Goal: Task Accomplishment & Management: Manage account settings

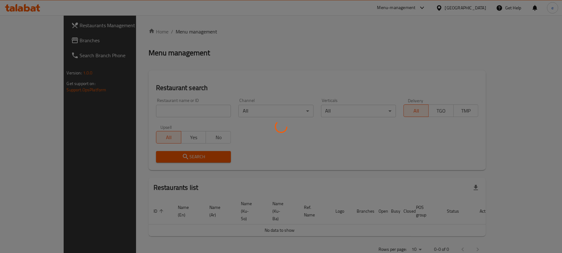
click at [139, 110] on div at bounding box center [281, 126] width 562 height 253
click at [149, 107] on div at bounding box center [281, 126] width 562 height 253
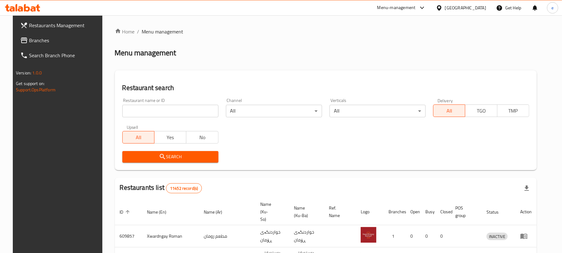
click at [138, 116] on input "search" at bounding box center [170, 111] width 96 height 12
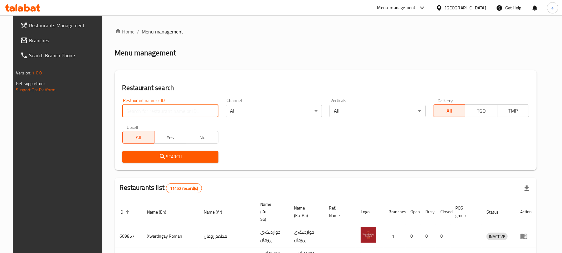
paste input "671704"
type input "671704"
click button "Search" at bounding box center [170, 157] width 96 height 12
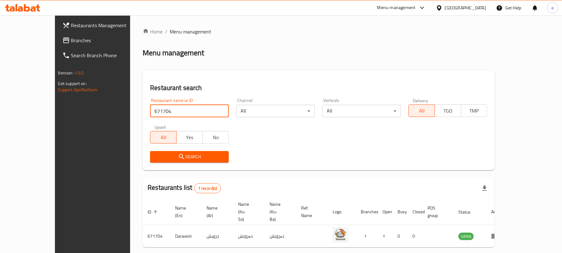
click at [38, 7] on icon at bounding box center [38, 7] width 4 height 7
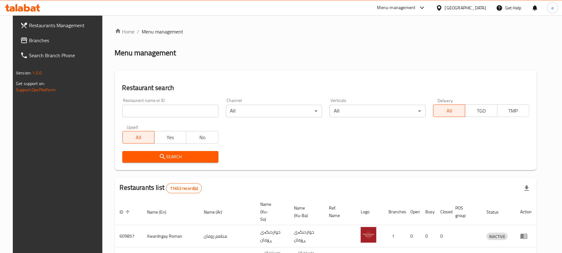
click at [39, 43] on span "Branches" at bounding box center [65, 40] width 73 height 7
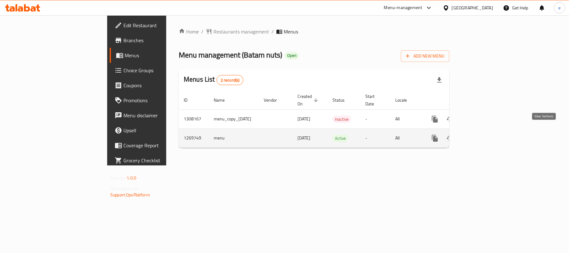
click at [487, 139] on link "enhanced table" at bounding box center [479, 138] width 15 height 15
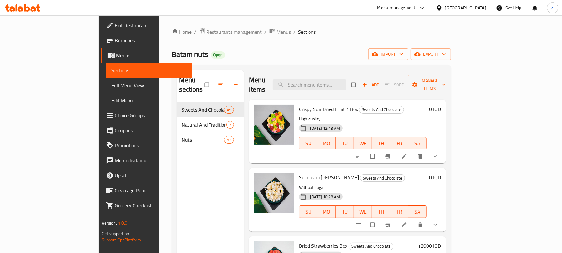
click at [111, 84] on span "Full Menu View" at bounding box center [149, 85] width 76 height 7
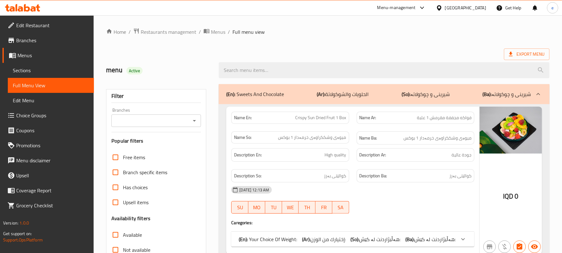
click at [190, 115] on div "Branches" at bounding box center [156, 120] width 90 height 12
click at [193, 117] on icon "Open" at bounding box center [194, 120] width 7 height 7
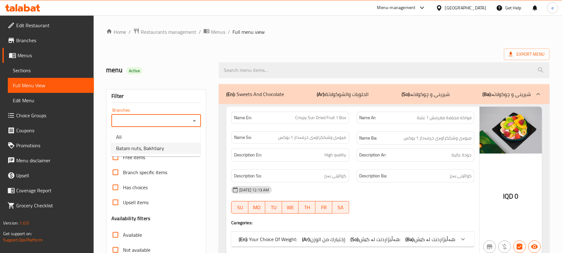
click at [167, 145] on li "Batam nuts, Bakhtiary" at bounding box center [156, 147] width 90 height 11
type input "Batam nuts, Bakhtiary"
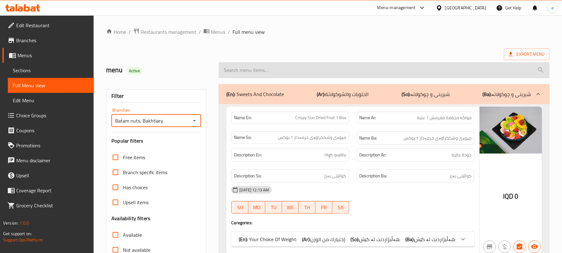
click at [256, 71] on input "search" at bounding box center [384, 70] width 331 height 16
paste input "Chips Hat"
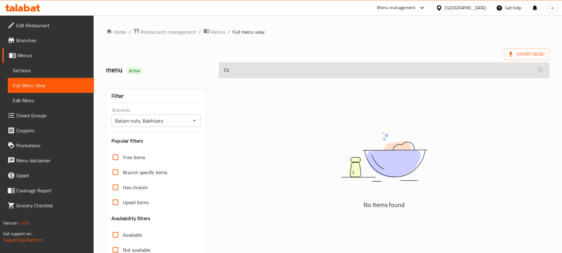
type input "C"
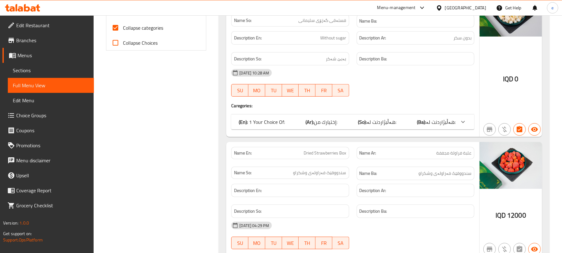
scroll to position [250, 0]
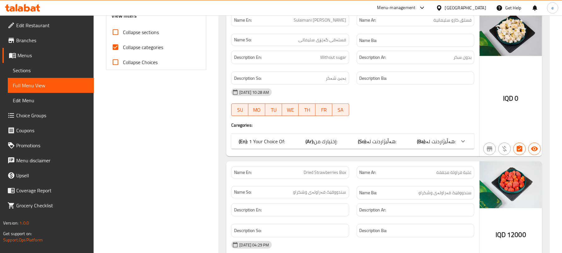
click at [111, 32] on input "Collapse sections" at bounding box center [115, 32] width 15 height 15
checkbox input "true"
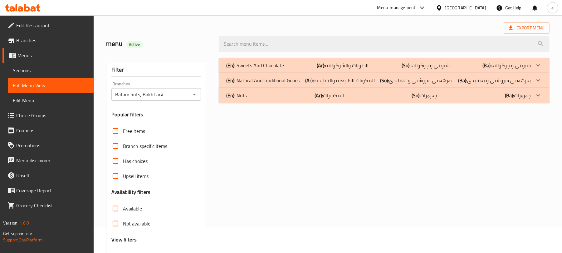
scroll to position [0, 0]
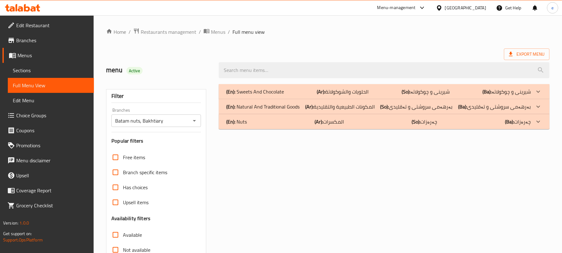
click at [256, 126] on div "(En): Nuts (Ar): المكسرات (So): چەرەزات (Ba): چەرەزات" at bounding box center [384, 121] width 331 height 15
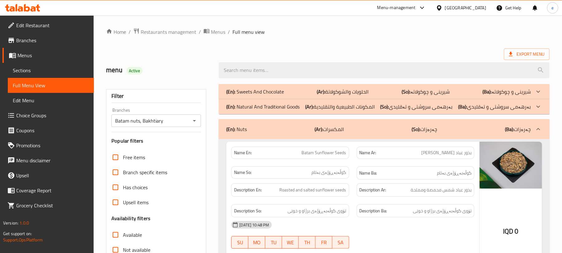
scroll to position [315, 0]
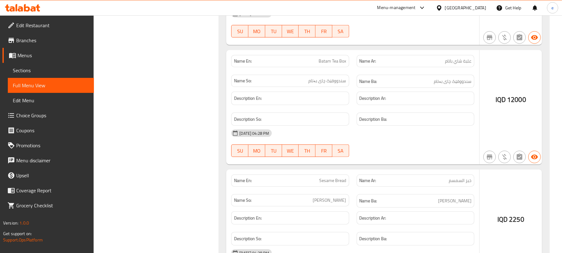
scroll to position [0, 0]
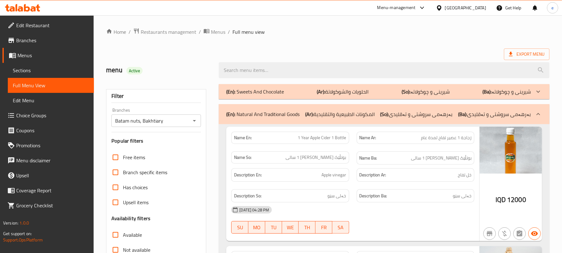
click at [264, 112] on p "(En): Natural And Traditional Goods" at bounding box center [262, 113] width 73 height 7
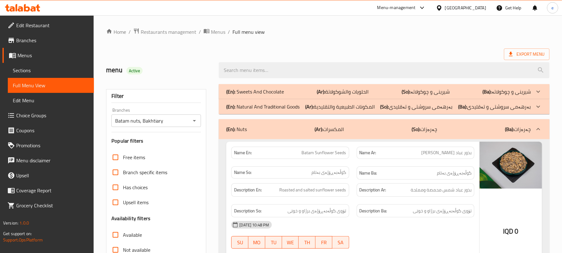
click at [196, 121] on icon "Open" at bounding box center [194, 120] width 7 height 7
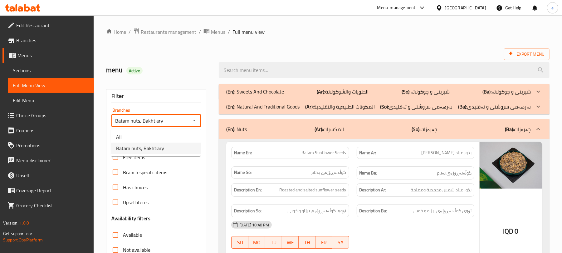
click at [166, 131] on li "All" at bounding box center [156, 136] width 90 height 11
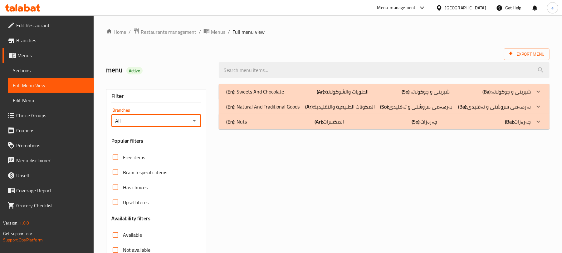
click at [195, 121] on icon "Open" at bounding box center [194, 121] width 3 height 2
click at [166, 158] on div "Free items" at bounding box center [156, 157] width 90 height 15
click at [190, 121] on button "Open" at bounding box center [194, 120] width 9 height 9
click at [177, 146] on li "Batam nuts, Bakhtiary" at bounding box center [156, 147] width 90 height 11
type input "Batam nuts, Bakhtiary"
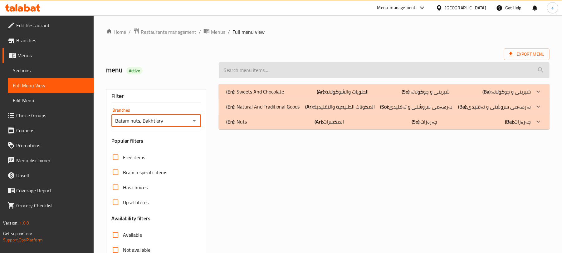
click at [243, 77] on input "search" at bounding box center [384, 70] width 331 height 16
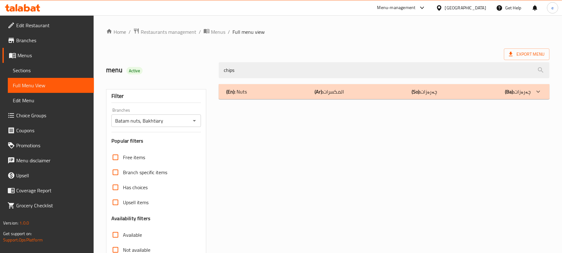
type input "chips"
click at [282, 102] on div "(En): Nuts (Ar): المكسرات (So): چەرەزات (Ba): چەرەزات Name En: Chips Name Ar: ر…" at bounding box center [384, 201] width 338 height 243
click at [280, 91] on div "(En): Nuts (Ar): المكسرات (So): چەرەزات (Ba): چەرەزات" at bounding box center [378, 91] width 305 height 7
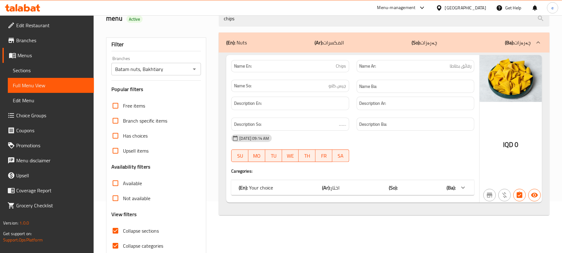
scroll to position [80, 0]
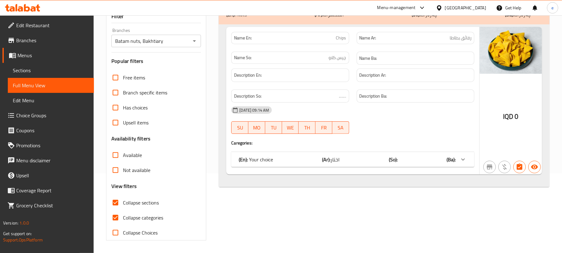
click at [349, 173] on div "Name En: Chips Name Ar: رقائق بطاطا Name So: چپس کلاو Name Ba: Description En: …" at bounding box center [352, 100] width 253 height 147
click at [353, 164] on div "(En): Your choice (Ar): اختار (So): (Ba):" at bounding box center [352, 159] width 243 height 15
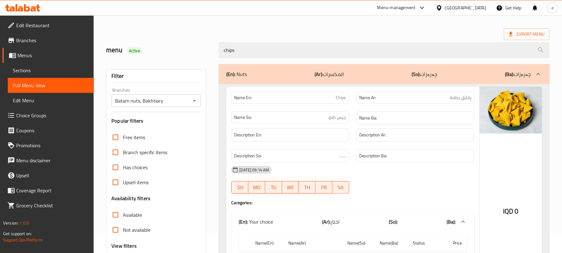
scroll to position [0, 0]
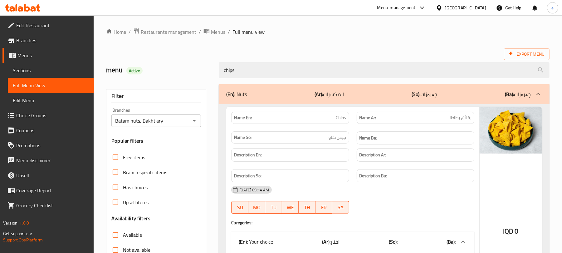
click at [195, 122] on icon "Open" at bounding box center [194, 120] width 7 height 7
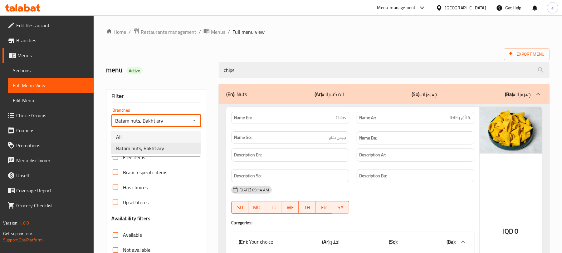
click at [166, 138] on li "All" at bounding box center [156, 136] width 90 height 11
click at [194, 122] on icon "Open" at bounding box center [194, 120] width 7 height 7
click at [162, 154] on ul "All Batam nuts, Bakhtiary" at bounding box center [156, 142] width 90 height 27
click at [167, 147] on li "Batam nuts, Bakhtiary" at bounding box center [156, 147] width 90 height 11
type input "Batam nuts, Bakhtiary"
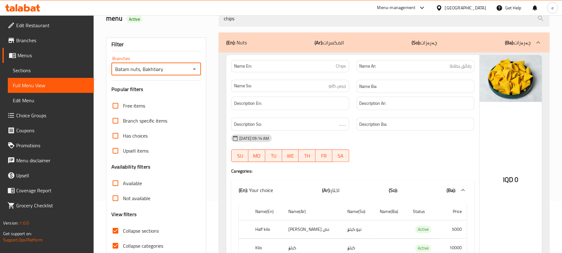
scroll to position [83, 0]
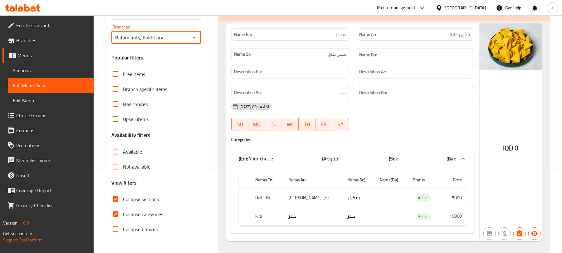
drag, startPoint x: 122, startPoint y: 214, endPoint x: 119, endPoint y: 212, distance: 4.2
click at [120, 215] on label "Collapse categories" at bounding box center [135, 213] width 55 height 15
click at [120, 215] on input "Collapse categories" at bounding box center [115, 213] width 15 height 15
checkbox input "false"
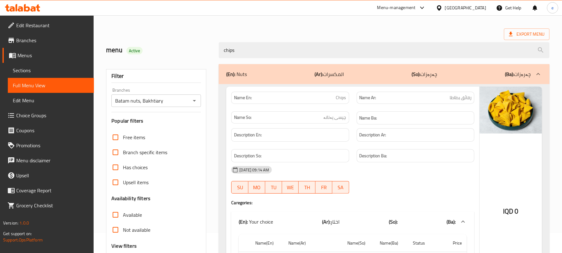
scroll to position [0, 0]
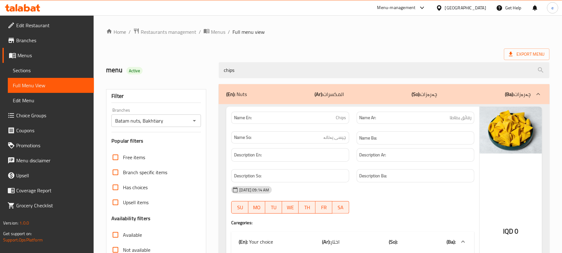
click at [195, 122] on icon "Open" at bounding box center [194, 120] width 7 height 7
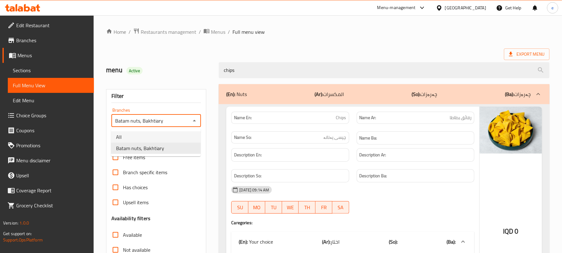
click at [180, 134] on li "All" at bounding box center [156, 136] width 90 height 11
click at [190, 123] on div at bounding box center [194, 120] width 8 height 9
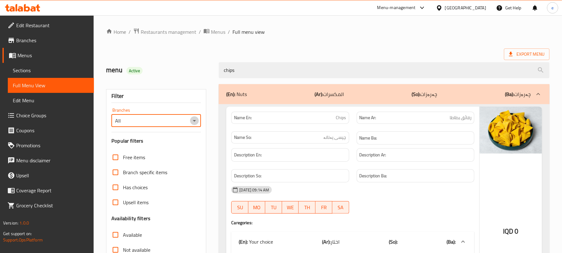
click at [191, 123] on icon "Open" at bounding box center [194, 120] width 7 height 7
click at [175, 147] on li "Batam nuts, Bakhtiary" at bounding box center [156, 147] width 90 height 11
type input "Batam nuts, Bakhtiary"
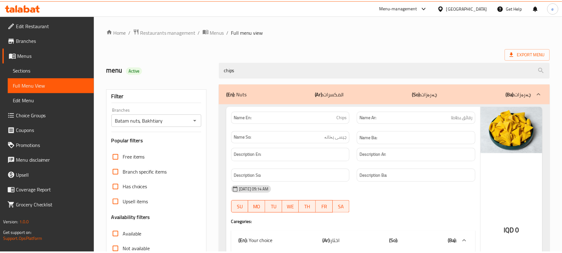
scroll to position [98, 0]
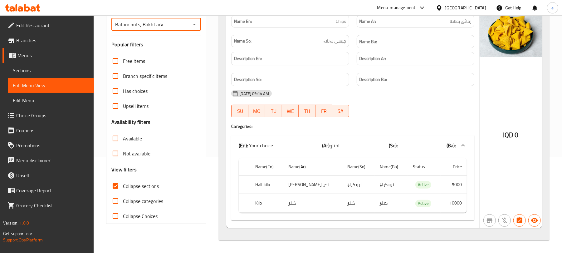
click at [25, 4] on icon at bounding box center [22, 7] width 35 height 7
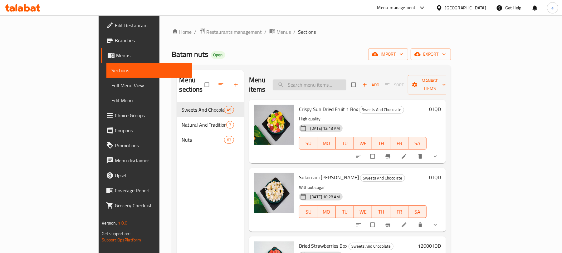
click at [344, 83] on input "search" at bounding box center [310, 84] width 74 height 11
type input "chip"
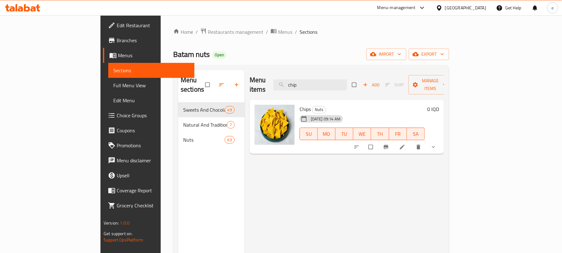
click at [412, 142] on li at bounding box center [402, 147] width 17 height 10
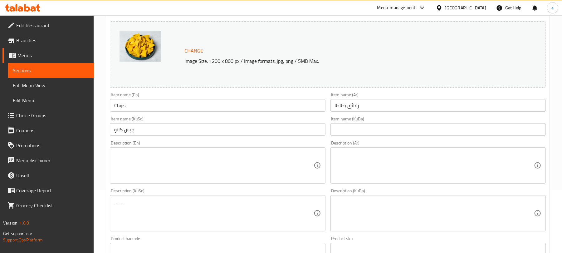
scroll to position [83, 0]
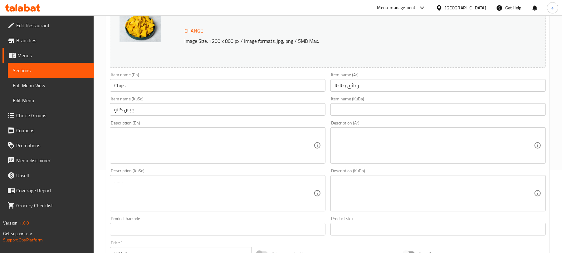
click at [124, 111] on input "چپس کلاو" at bounding box center [217, 109] width 215 height 12
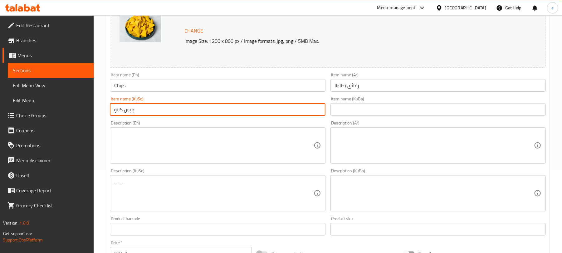
click at [124, 111] on input "چپس کلاو" at bounding box center [217, 109] width 215 height 12
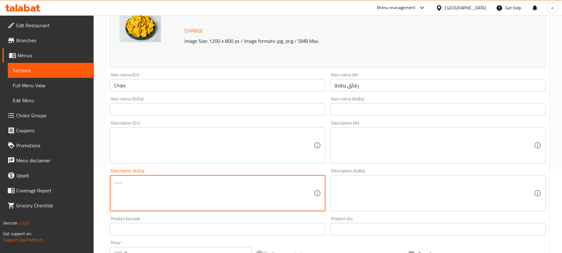
click at [158, 183] on textarea "……." at bounding box center [213, 193] width 199 height 30
click at [157, 183] on textarea "……." at bounding box center [213, 193] width 199 height 30
click at [192, 110] on input "text" at bounding box center [217, 109] width 215 height 12
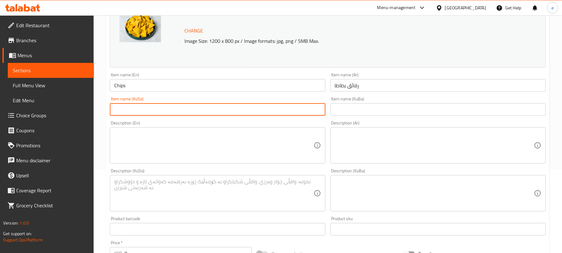
paste input "چپسی پەتاتە"
type input "چپسی پەتاتە"
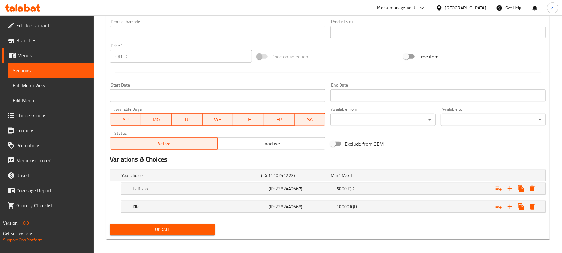
scroll to position [284, 0]
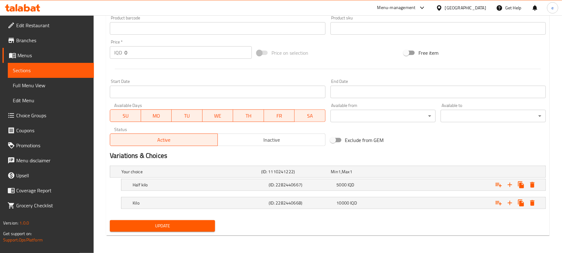
click at [199, 223] on span "Update" at bounding box center [162, 226] width 95 height 8
click at [328, 191] on div "Half kilo (ID: 2282440667) 5000 IQD" at bounding box center [335, 185] width 408 height 14
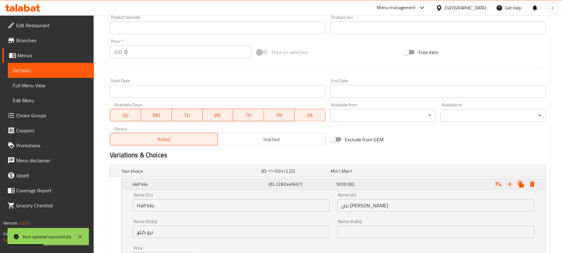
scroll to position [364, 0]
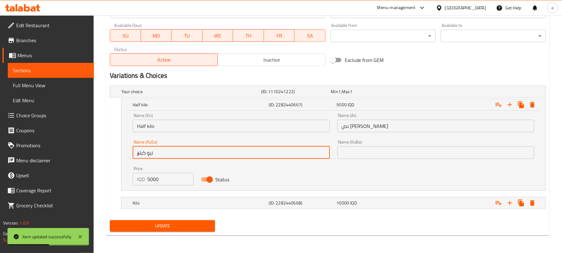
click at [162, 152] on input "نیو کیلۆ" at bounding box center [231, 152] width 197 height 12
click at [353, 152] on input "text" at bounding box center [436, 152] width 197 height 12
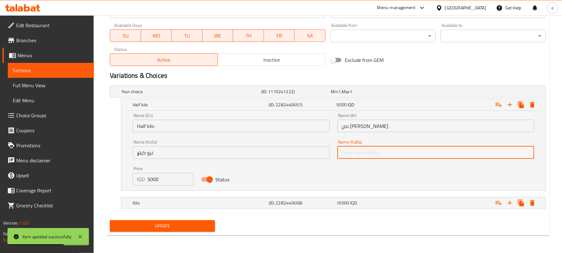
paste input "نیو کیلۆ"
type input "نیو کیلۆ"
click at [296, 201] on h5 "(ID: 2282440668)" at bounding box center [302, 203] width 66 height 6
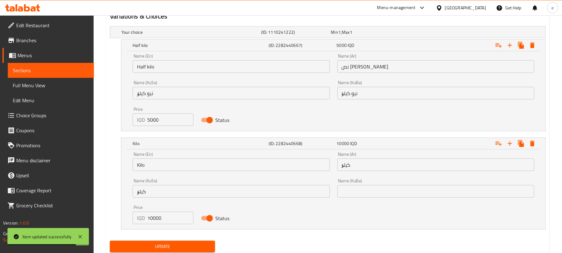
scroll to position [443, 0]
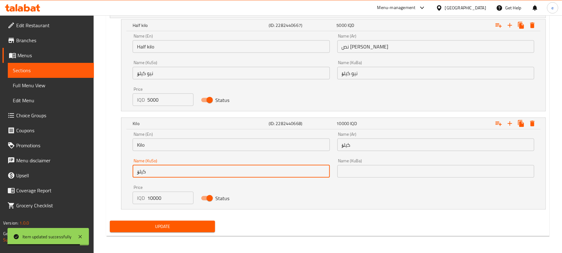
click at [160, 168] on input "کیلۆ" at bounding box center [231, 171] width 197 height 12
click at [380, 177] on input "text" at bounding box center [436, 171] width 197 height 12
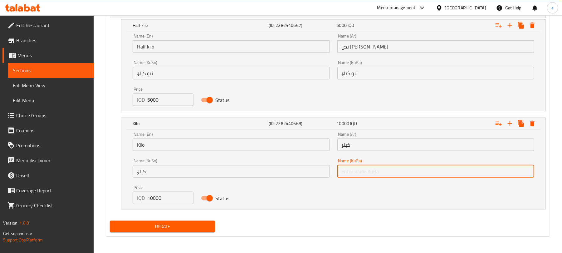
paste input "کیلۆ"
type input "کیلۆ"
click at [190, 229] on span "Update" at bounding box center [162, 226] width 95 height 8
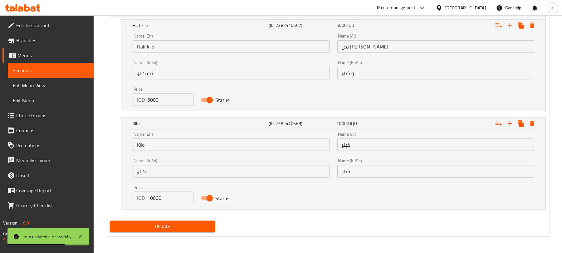
click at [39, 6] on icon at bounding box center [38, 7] width 4 height 7
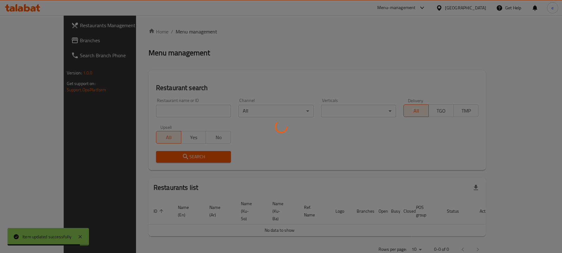
scroll to position [70, 0]
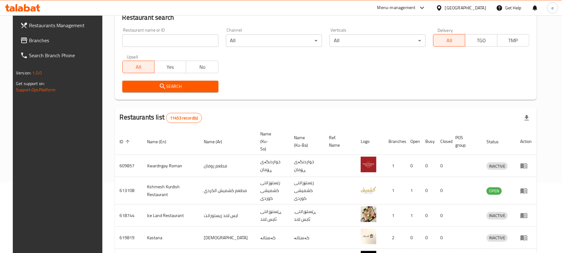
click at [45, 41] on span "Branches" at bounding box center [65, 40] width 73 height 7
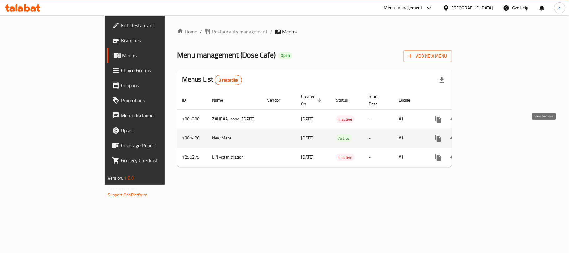
click at [486, 135] on icon "enhanced table" at bounding box center [483, 138] width 6 height 6
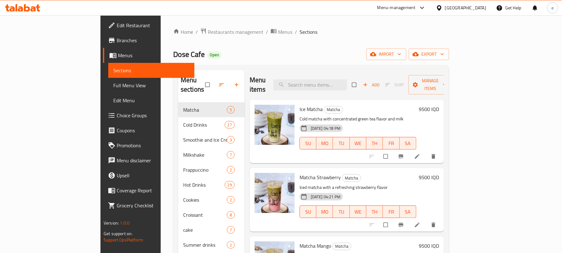
click at [113, 84] on span "Full Menu View" at bounding box center [151, 85] width 76 height 7
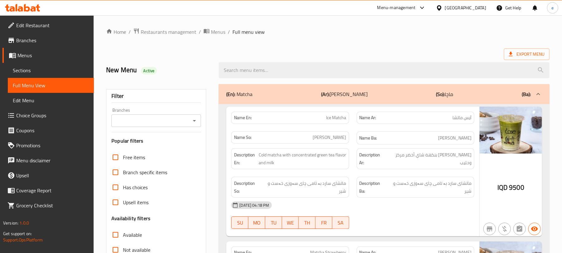
click at [194, 122] on icon "Open" at bounding box center [194, 120] width 7 height 7
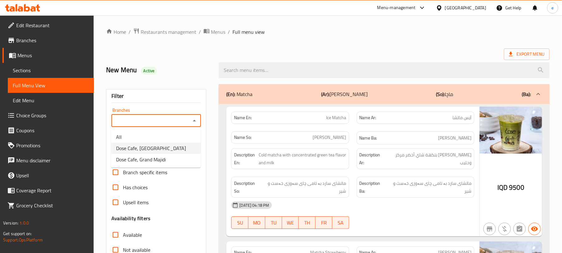
click at [161, 150] on span "Dose Cafe, Dream City" at bounding box center [151, 147] width 70 height 7
type input "Dose Cafe, Dream City"
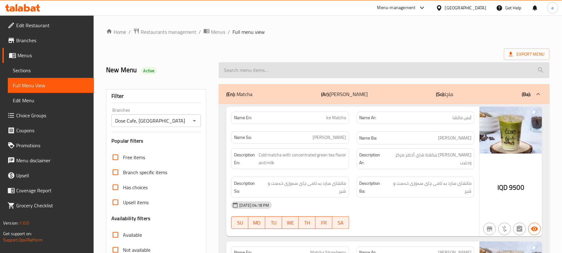
click at [251, 71] on input "search" at bounding box center [384, 70] width 331 height 16
paste input "Ciabatta Pepperoni Pizza"
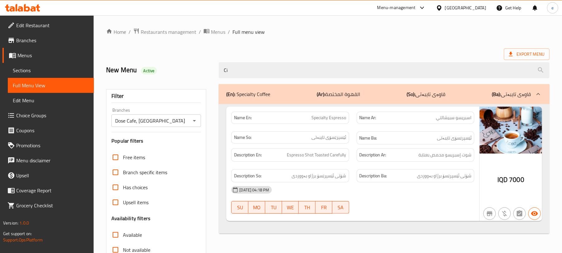
type input "C"
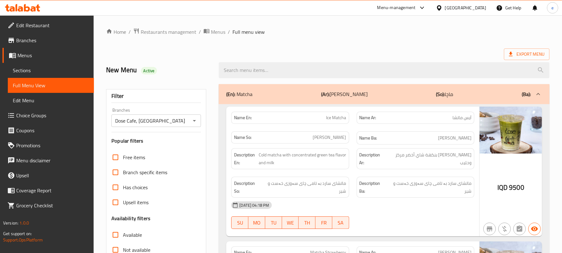
click at [193, 119] on icon "Open" at bounding box center [194, 120] width 7 height 7
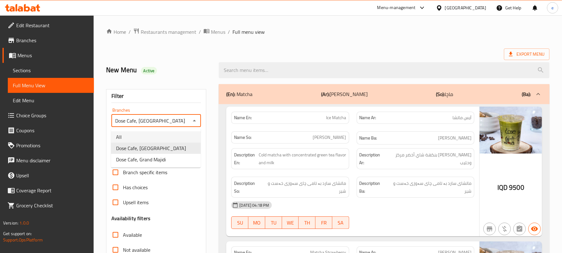
click at [149, 139] on li "All" at bounding box center [156, 136] width 90 height 11
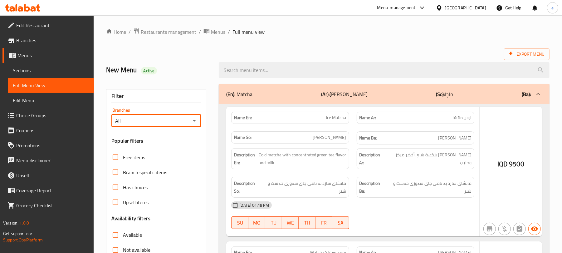
click at [195, 119] on div at bounding box center [281, 126] width 562 height 253
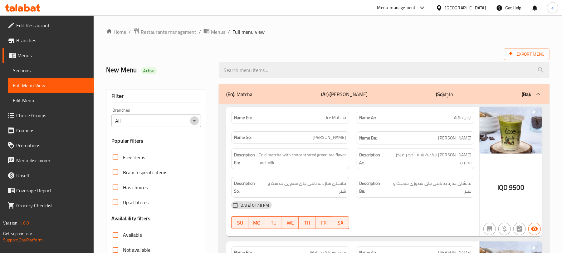
click at [193, 122] on icon "Open" at bounding box center [194, 120] width 7 height 7
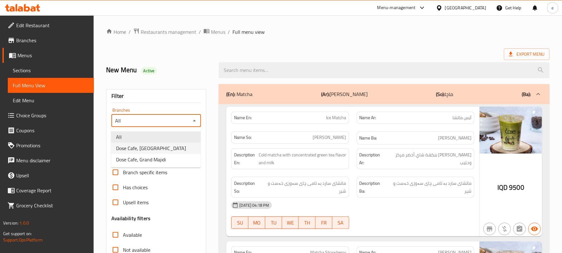
click at [177, 151] on li "Dose Cafe, Dream City" at bounding box center [156, 147] width 90 height 11
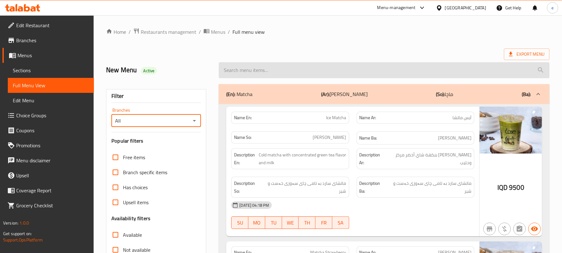
type input "Dose Cafe, Dream City"
click at [274, 70] on input "search" at bounding box center [384, 70] width 331 height 16
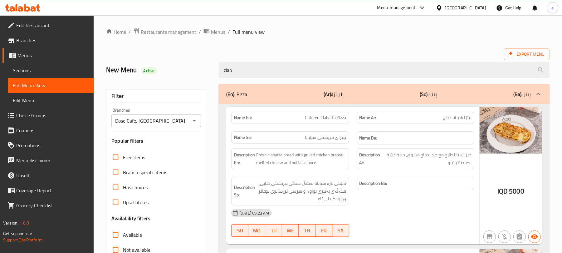
scroll to position [83, 0]
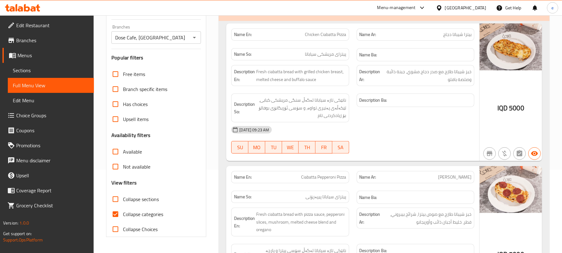
click at [330, 179] on span "Ciabatta Pepperoni Pizza" at bounding box center [324, 177] width 45 height 7
copy span "Ciabatta Pepperoni Pizza"
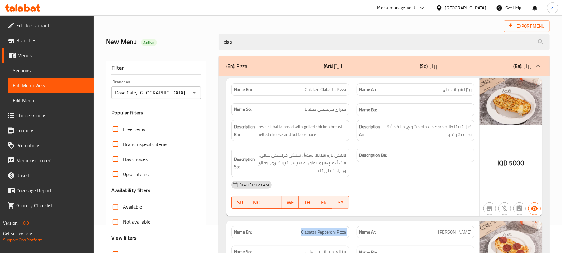
scroll to position [0, 0]
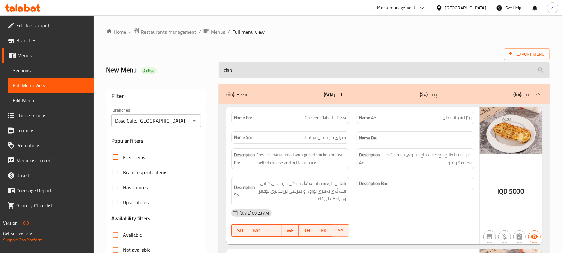
click at [243, 77] on input "ciab" at bounding box center [384, 70] width 331 height 16
paste input "Ciabatta Pepperoni Pizza"
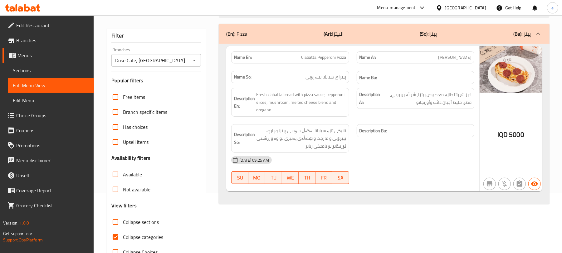
scroll to position [80, 0]
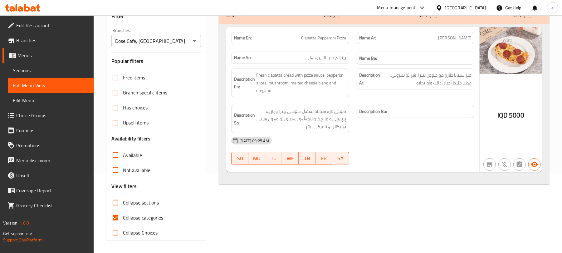
type input "Ciabatta Pepperoni Pizza"
click at [334, 36] on span "Ciabatta Pepperoni Pizza" at bounding box center [324, 38] width 45 height 7
copy span "Ciabatta Pepperoni Pizza"
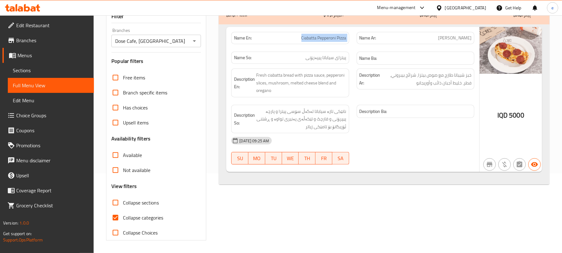
click at [198, 38] on icon "Open" at bounding box center [194, 40] width 7 height 7
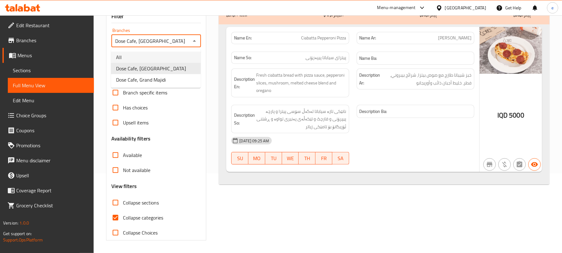
click at [164, 52] on li "All" at bounding box center [156, 57] width 90 height 11
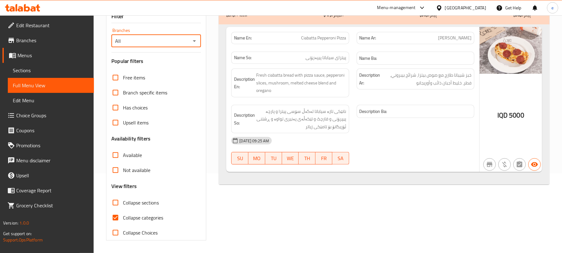
click at [191, 44] on icon "Open" at bounding box center [194, 40] width 7 height 7
click at [180, 64] on li "Dose Cafe, Dream City" at bounding box center [156, 68] width 90 height 11
click at [193, 38] on icon "Open" at bounding box center [194, 40] width 7 height 7
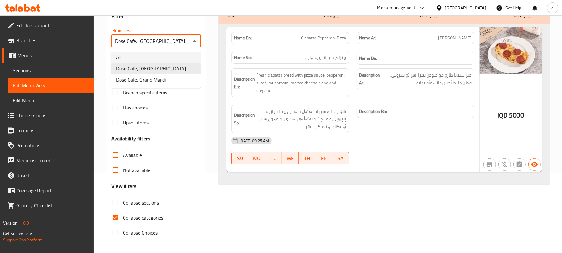
click at [171, 53] on li "All" at bounding box center [156, 57] width 90 height 11
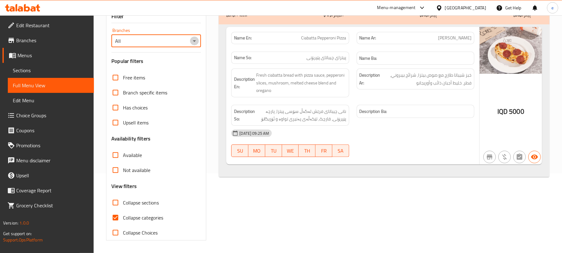
click at [198, 43] on icon "Open" at bounding box center [194, 40] width 7 height 7
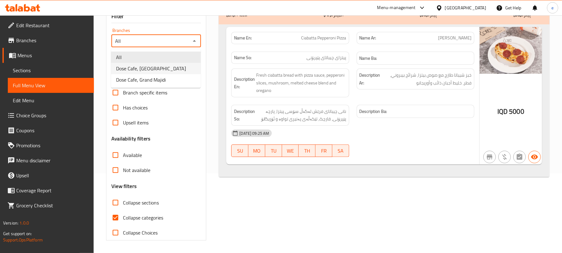
click at [166, 66] on li "Dose Cafe, Dream City" at bounding box center [156, 68] width 90 height 11
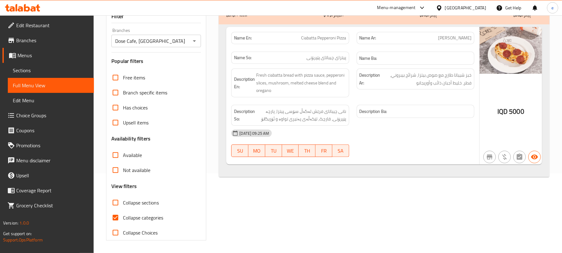
click at [194, 40] on icon "Open" at bounding box center [194, 41] width 3 height 2
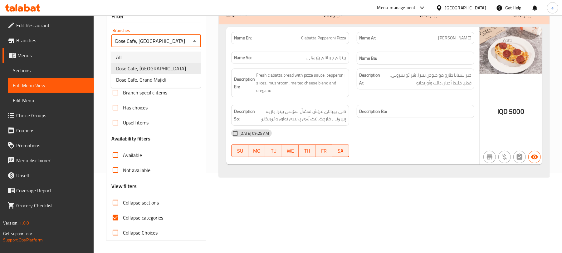
click at [180, 53] on li "All" at bounding box center [156, 57] width 90 height 11
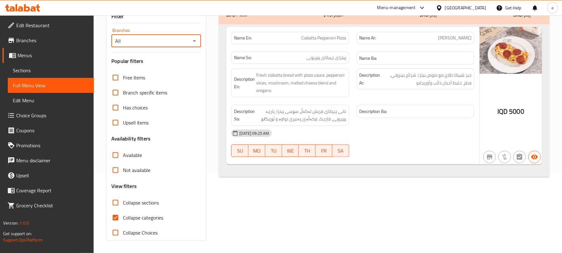
click at [190, 41] on button "Open" at bounding box center [194, 41] width 9 height 9
click at [163, 69] on li "Dose Cafe, Dream City" at bounding box center [156, 68] width 90 height 11
type input "Dose Cafe, Dream City"
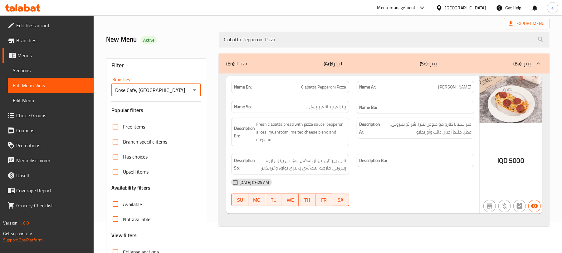
scroll to position [0, 0]
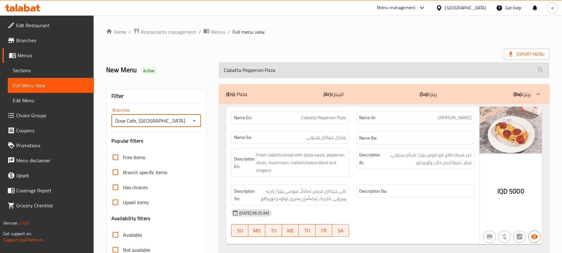
click at [264, 69] on input "Ciabatta Pepperoni Pizza" at bounding box center [384, 70] width 331 height 16
click at [255, 70] on input "Ciabatta Pepperoni Pizza" at bounding box center [384, 70] width 331 height 16
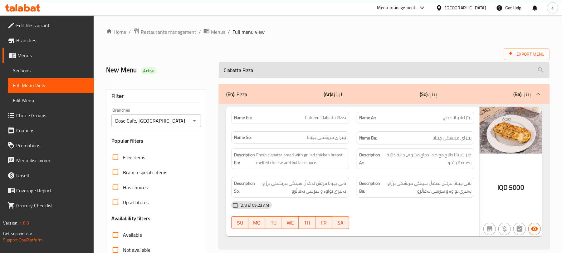
click at [245, 74] on input "Ciabatta Pizza" at bounding box center [384, 70] width 331 height 16
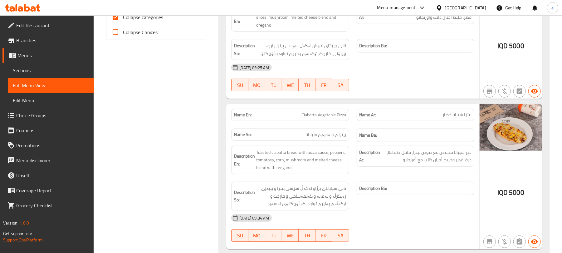
scroll to position [304, 0]
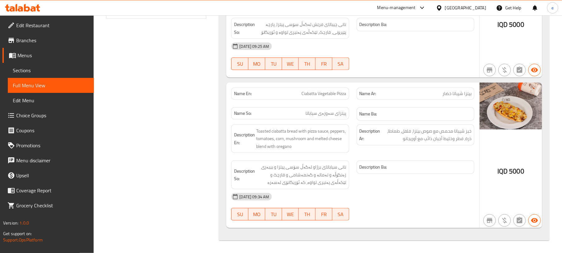
click at [334, 96] on span "Ciabatta Vegetable Pizza" at bounding box center [324, 93] width 45 height 7
copy span "Ciabatta Vegetable Pizza"
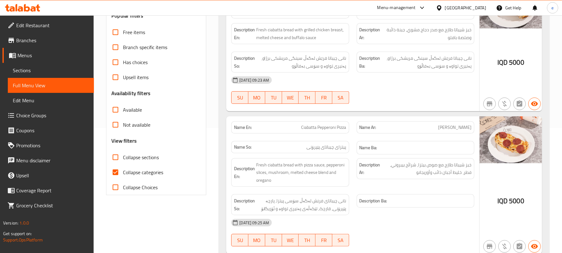
scroll to position [0, 0]
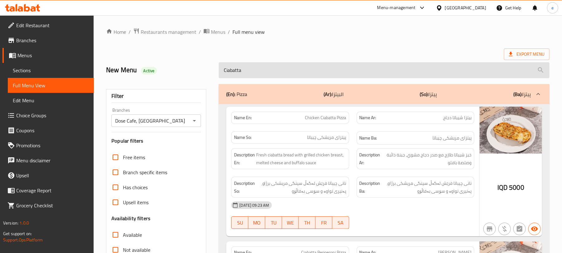
click at [256, 78] on input "Ciabatta" at bounding box center [384, 70] width 331 height 16
paste input "Vegetable Pizza"
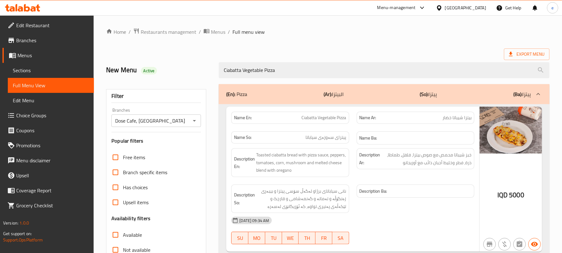
type input "Ciabatta Vegetable Pizza"
click at [193, 121] on icon "Open" at bounding box center [194, 120] width 7 height 7
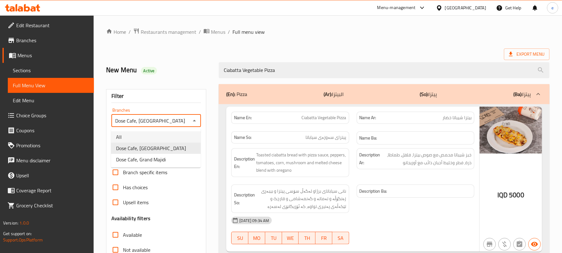
click at [144, 142] on li "All" at bounding box center [156, 136] width 90 height 11
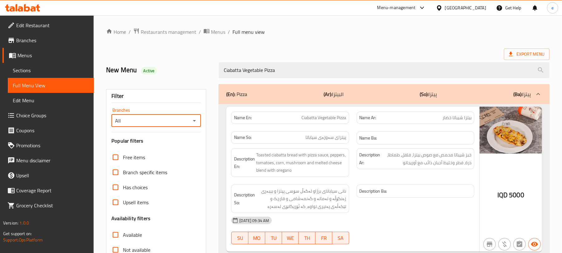
click at [193, 121] on icon "Open" at bounding box center [194, 120] width 7 height 7
click at [167, 145] on li "Dose Cafe, Dream City" at bounding box center [156, 147] width 90 height 11
type input "Dose Cafe, Dream City"
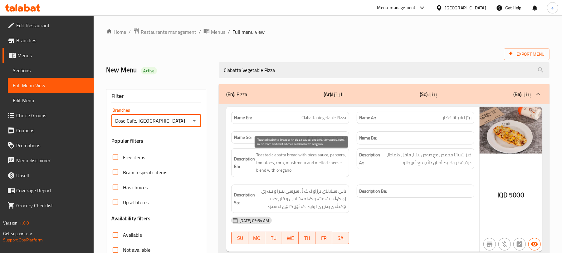
click at [262, 157] on span "Toasted ciabatta bread with pizza sauce, peppers, tomatoes, corn, mushroom and …" at bounding box center [301, 162] width 90 height 23
copy span "Toasted"
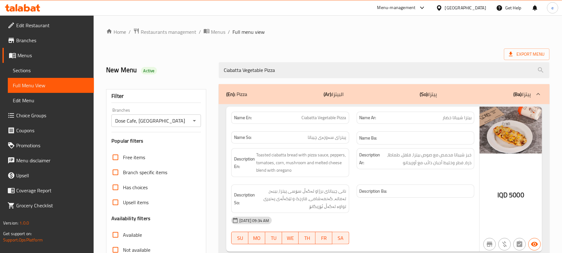
click at [369, 199] on div "Description Ba:" at bounding box center [415, 198] width 125 height 36
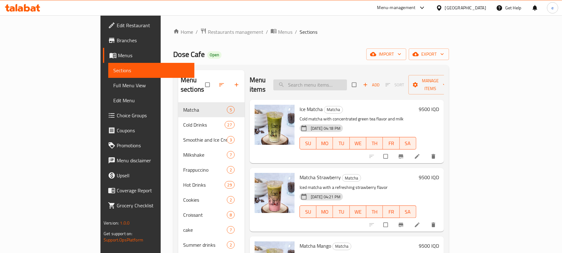
click at [342, 79] on input "search" at bounding box center [311, 84] width 74 height 11
paste input "Ciabatta Pepperoni Pizza"
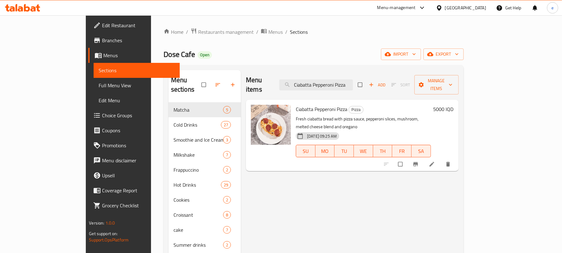
type input "Ciabatta Pepperoni Pizza"
click at [442, 159] on li at bounding box center [432, 164] width 17 height 10
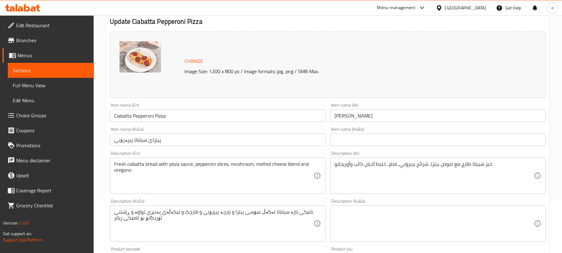
scroll to position [83, 0]
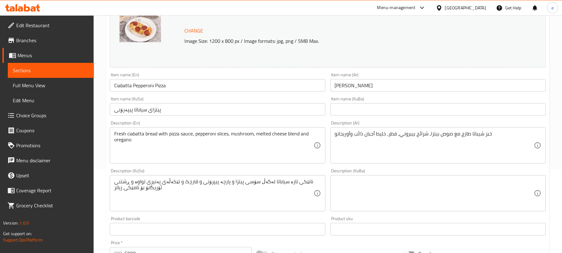
click at [233, 111] on input "پیتزای سیاباتا پیپەرۆنی" at bounding box center [217, 109] width 215 height 12
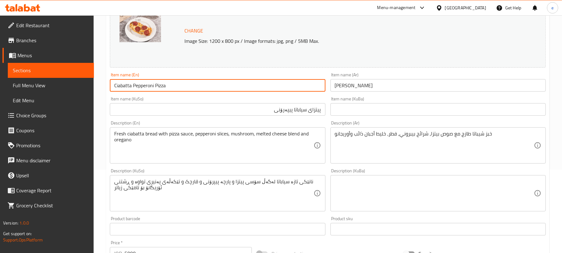
click at [120, 84] on input "Ciabatta Pepperoni Pizza" at bounding box center [217, 85] width 215 height 12
click at [300, 110] on input "پیتزای سیاباتا پیپەرۆنی" at bounding box center [217, 109] width 215 height 12
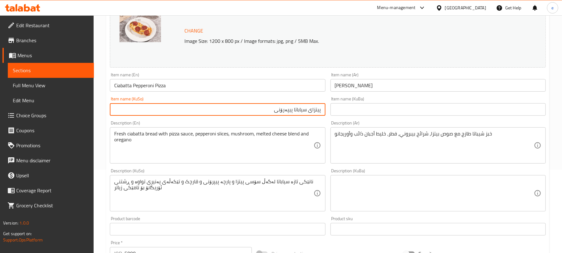
click at [300, 110] on input "پیتزای سیاباتا پیپەرۆنی" at bounding box center [217, 109] width 215 height 12
paste input "چیباتا"
click at [277, 110] on input "پیتزای چیباتای پیپەرۆنی" at bounding box center [217, 109] width 215 height 12
type input "پیتزای چیباتای پێپرۆنی"
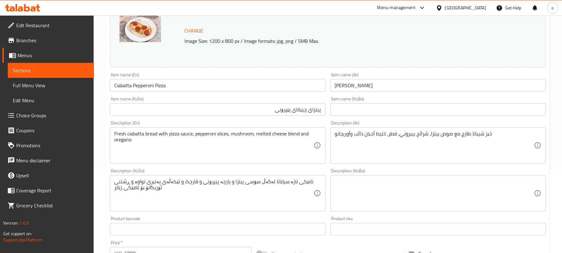
click at [404, 161] on div "خبز شيباتا طازج مع صوص بيتزا، شرائح بيبروني، فطر، خليط أجبان ذائب وأوريجانو Des…" at bounding box center [438, 145] width 215 height 36
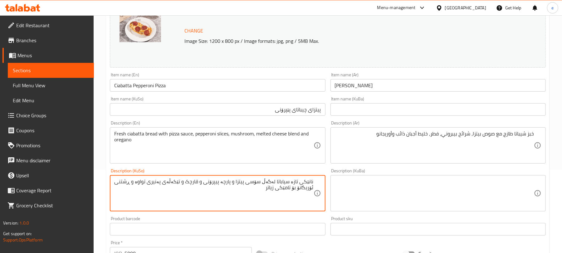
click at [238, 182] on textarea "نانێکی تازە سیاباتا لەگەڵ سۆسی پیتزا و پارچە پیپرۆنی و قارچک و تێکەڵەی پەنیری ت…" at bounding box center [213, 193] width 199 height 30
click at [233, 195] on textarea "نانێکی تازە سیاباتا لەگەڵ سۆسی پیتزا و پارچە پیپرۆنی و قارچک و تێکەڵەی پەنیری ت…" at bounding box center [213, 193] width 199 height 30
click at [242, 183] on textarea "نانێکی تازە سیاباتا لەگەڵ سۆسی پیتزا و پارچە پیپرۆنی و قارچک و تێکەڵەی پەنیری ت…" at bounding box center [213, 193] width 199 height 30
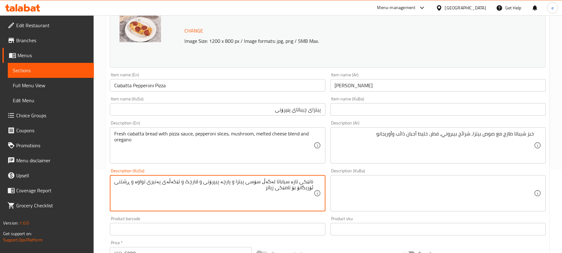
click at [242, 183] on textarea "نانێکی تازە سیاباتا لەگەڵ سۆسی پیتزا و پارچە پیپرۆنی و قارچک و تێکەڵەی پەنیری ت…" at bounding box center [213, 193] width 199 height 30
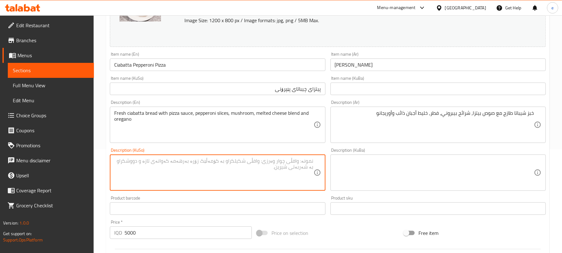
scroll to position [102, 0]
paste textarea "چیباتا"
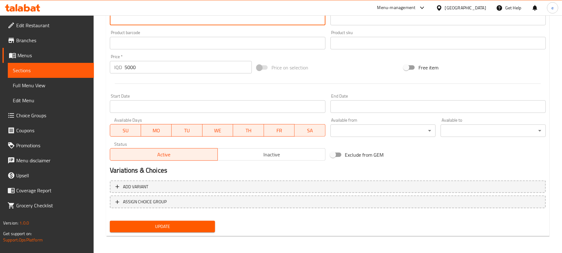
type textarea "نانی چیباتای فرێش لەگەڵ سۆسی پیتزا، پارچە پێپرۆنی، قارچک، تێکەڵەی پەنیری تواوە …"
click at [175, 228] on span "Update" at bounding box center [162, 226] width 95 height 8
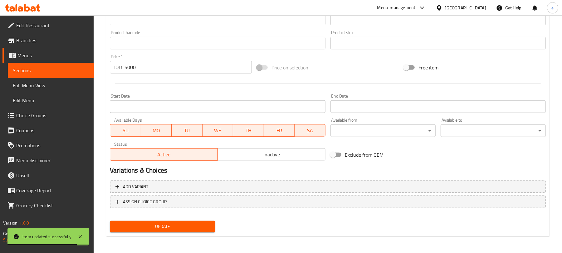
click at [67, 72] on span "Sections" at bounding box center [51, 70] width 76 height 7
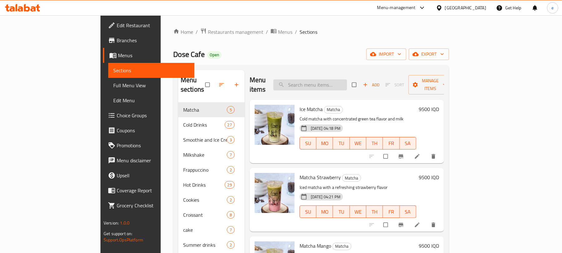
click at [334, 82] on input "search" at bounding box center [311, 84] width 74 height 11
paste input "Ciabatta Vegetable Pizza"
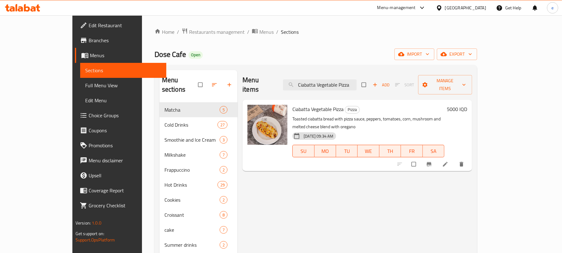
type input "Ciabatta Vegetable Pizza"
click at [449, 161] on icon at bounding box center [445, 164] width 6 height 6
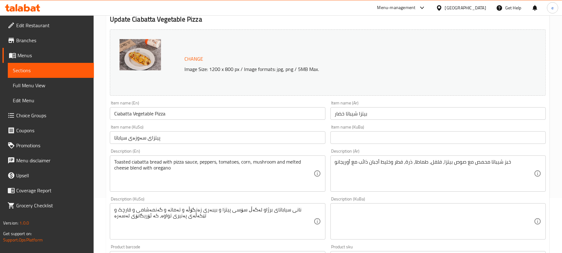
scroll to position [83, 0]
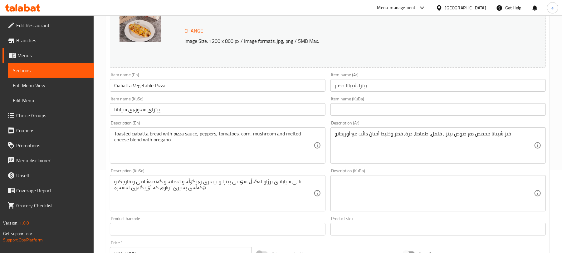
click at [253, 109] on input "پیتزای سەوزەی سیاباتا" at bounding box center [217, 109] width 215 height 12
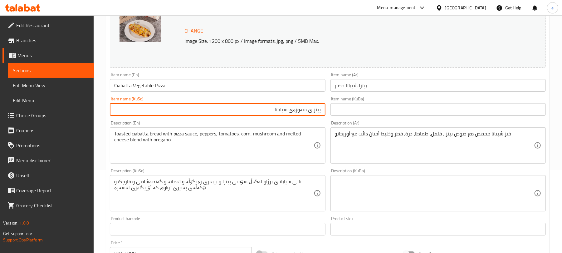
click at [283, 110] on input "پیتزای سەوزەی سیاباتا" at bounding box center [217, 109] width 215 height 12
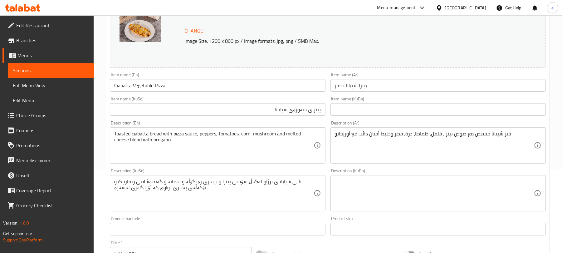
click at [284, 110] on input "پیتزای سەوزەی سیاباتا" at bounding box center [217, 109] width 215 height 12
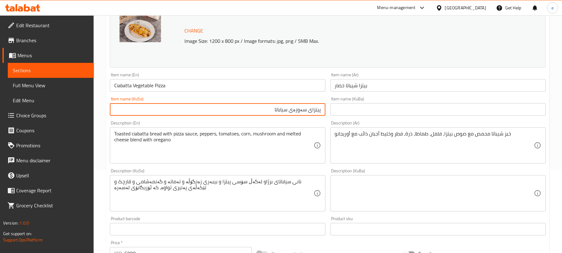
click at [284, 110] on input "پیتزای سەوزەی سیاباتا" at bounding box center [217, 109] width 215 height 12
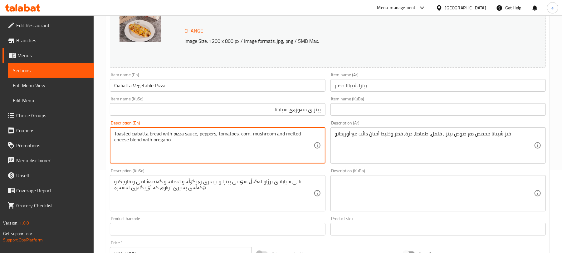
click at [284, 109] on input "پیتزای سەوزەی سیاباتا" at bounding box center [217, 109] width 215 height 12
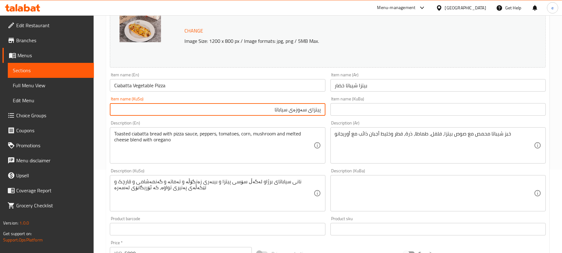
paste input "چی"
type input "پیتزای سەوزەی چیباتا"
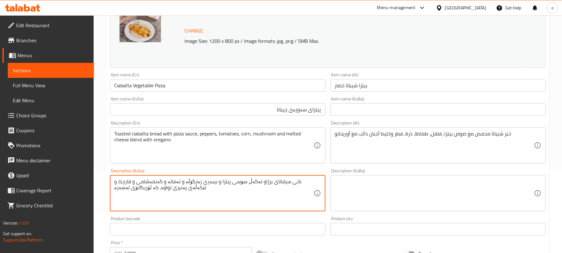
click at [275, 189] on textarea "نانی سیاباتای برژاو لەگەڵ سۆسی پیتزا و بیبەری زەنگۆڵە و تەماتە و گەنمەشامی و قا…" at bounding box center [213, 193] width 199 height 30
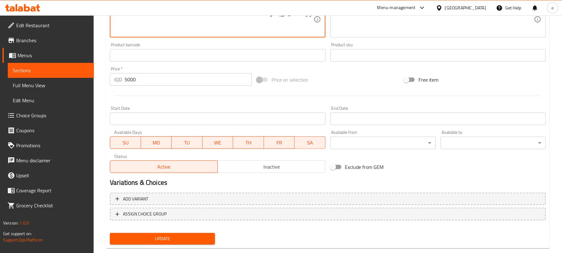
scroll to position [269, 0]
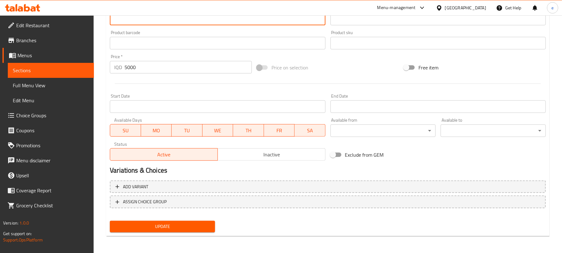
type textarea "نانی چیباتای برژاو لەگەڵ سۆسی پیتزا، بیبەر، تەماتە، گەنمەشامی، قارچک و تێکەڵەی …"
click at [179, 227] on span "Update" at bounding box center [162, 226] width 95 height 8
